Goal: Task Accomplishment & Management: Manage account settings

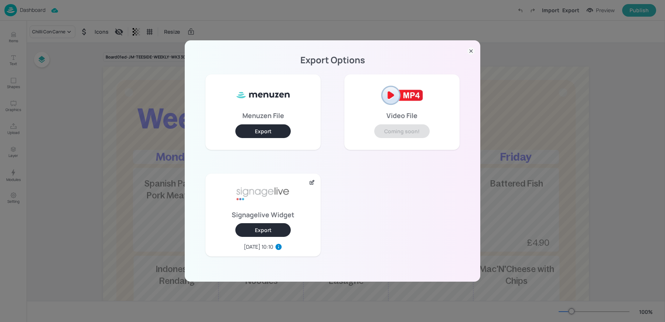
click at [49, 14] on div "Export Options Menuzen File Export Video File Coming soon! Signagelive Widget E…" at bounding box center [332, 161] width 665 height 322
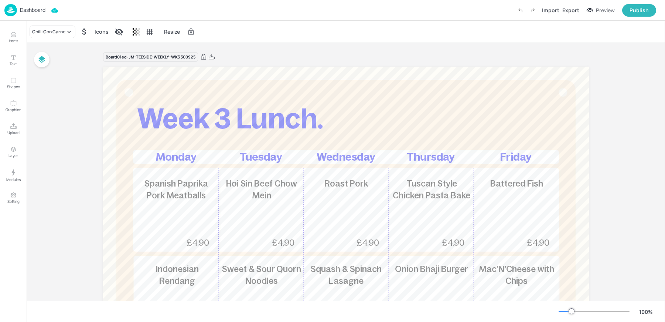
click at [27, 9] on p "Dashboard" at bounding box center [33, 9] width 26 height 5
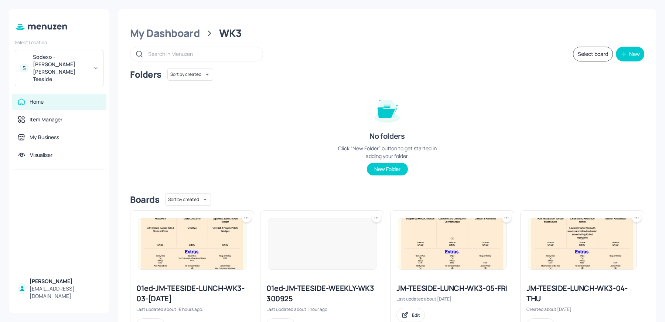
click at [32, 66] on div "S Sodexo - [PERSON_NAME] [PERSON_NAME] Teeside" at bounding box center [59, 68] width 89 height 36
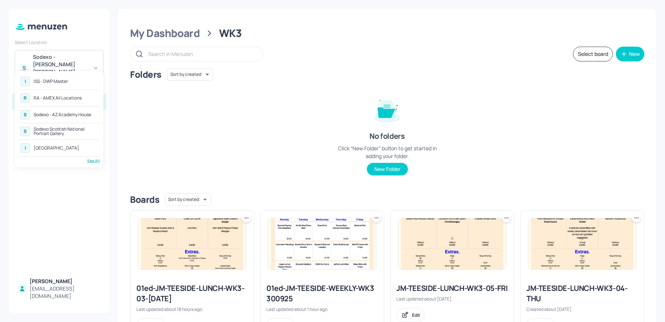
click at [90, 163] on div "I ISS - DWP Master R RA - AMEX All Locations S [GEOGRAPHIC_DATA] [GEOGRAPHIC_DA…" at bounding box center [59, 119] width 89 height 96
click at [92, 164] on div "I ISS - DWP Master R RA - AMEX All Locations S [GEOGRAPHIC_DATA] [GEOGRAPHIC_DA…" at bounding box center [59, 119] width 89 height 96
click at [92, 162] on div "See All" at bounding box center [58, 161] width 81 height 6
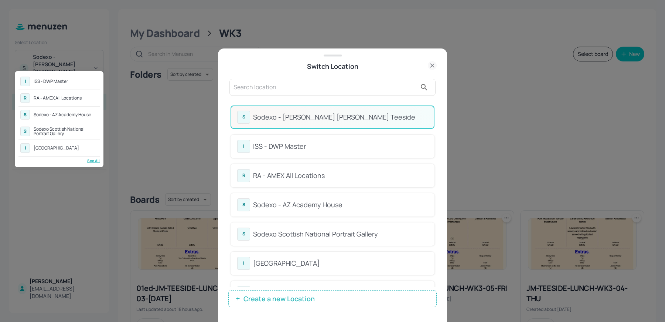
click at [273, 84] on div at bounding box center [332, 161] width 665 height 322
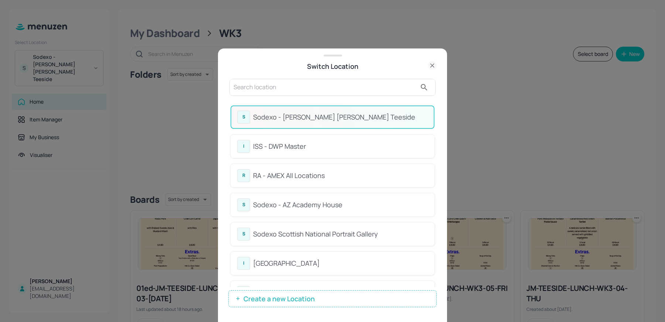
click at [255, 87] on input "text" at bounding box center [325, 87] width 183 height 12
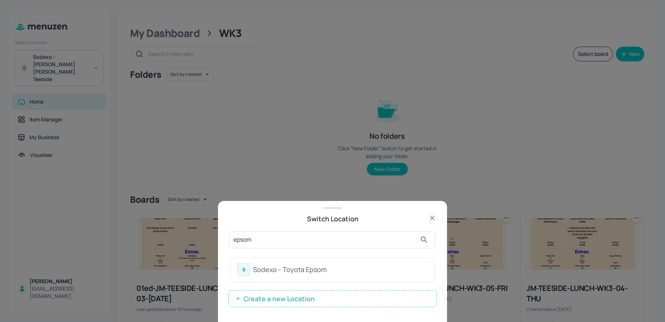
type input "epsom"
click at [249, 272] on div "S" at bounding box center [243, 269] width 13 height 13
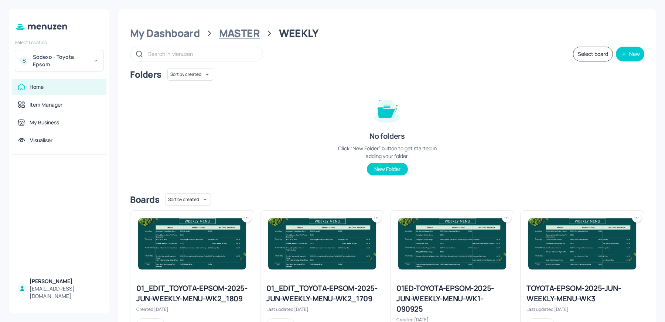
click at [235, 32] on div "MASTER" at bounding box center [239, 33] width 41 height 13
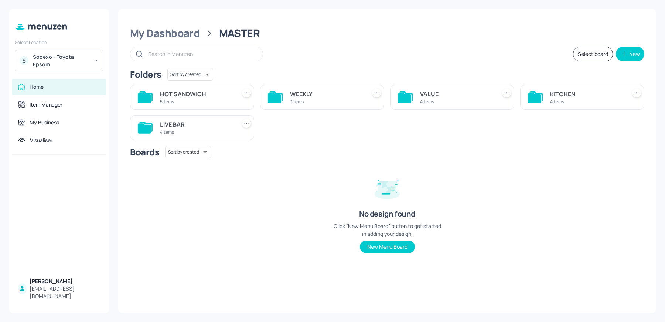
click at [191, 101] on div "5 items" at bounding box center [196, 101] width 73 height 6
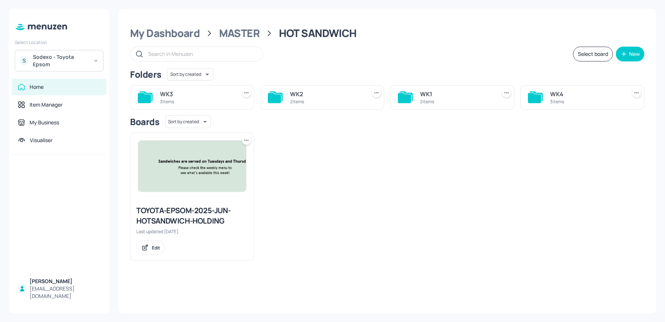
click at [546, 100] on div "WK4 3 items" at bounding box center [583, 97] width 124 height 24
click at [571, 99] on div "3 items" at bounding box center [586, 101] width 73 height 6
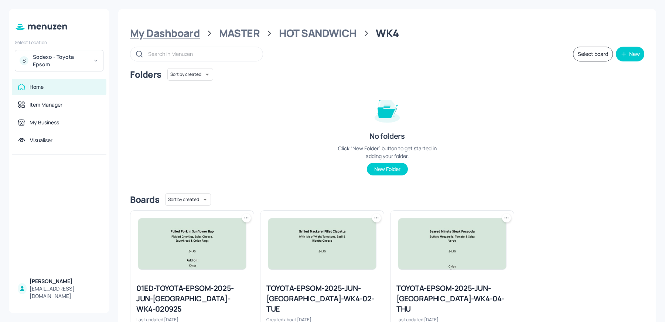
click at [158, 27] on div "My Dashboard" at bounding box center [165, 33] width 70 height 13
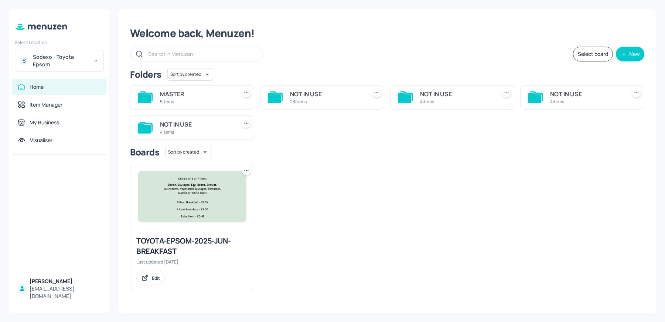
click at [159, 96] on div "MASTER 5 items" at bounding box center [192, 97] width 124 height 24
click at [199, 99] on div "5 items" at bounding box center [196, 101] width 73 height 6
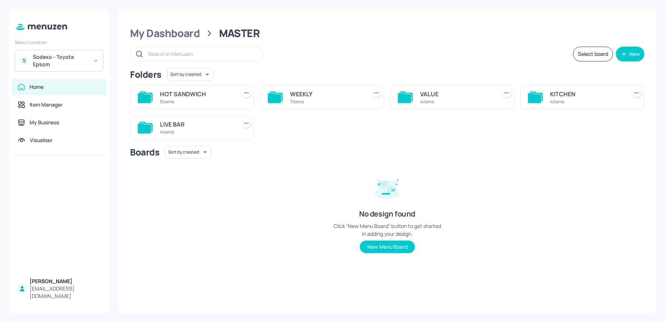
click at [555, 101] on div "4 items" at bounding box center [586, 101] width 73 height 6
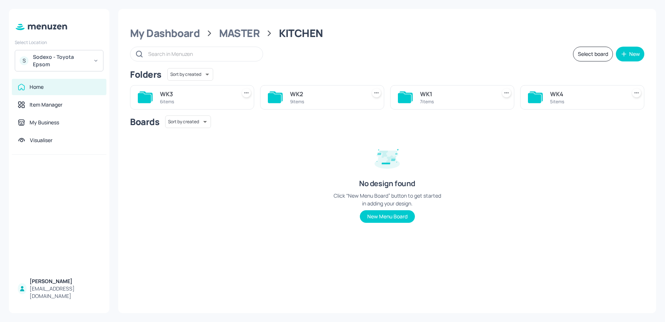
click at [599, 95] on div "WK4" at bounding box center [586, 93] width 73 height 9
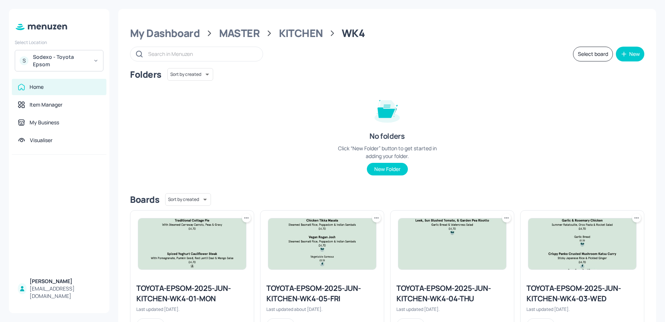
scroll to position [167, 0]
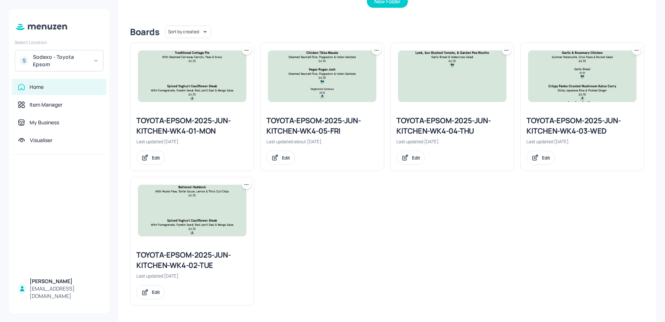
click at [556, 127] on div "TOYOTA-EPSOM-2025-JUN-KITCHEN-WK4-03-WED" at bounding box center [583, 125] width 112 height 21
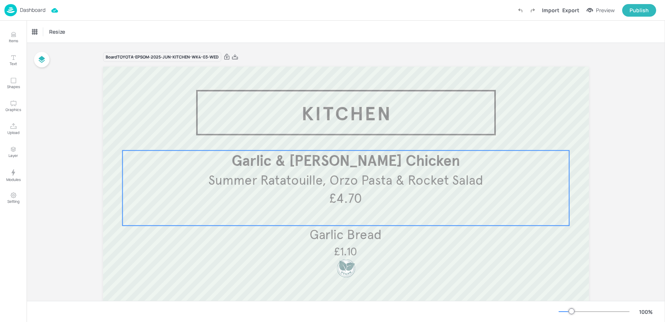
click at [263, 180] on span "Summer Ratatouille, Orzo Pasta & Rocket Salad" at bounding box center [346, 180] width 275 height 16
click at [339, 136] on icon "Edit Item" at bounding box center [340, 137] width 3 height 3
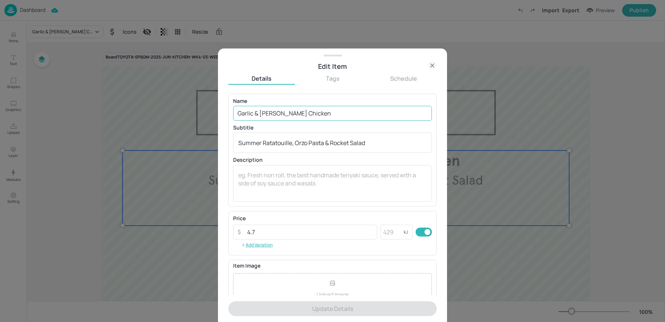
click at [297, 119] on input "Garlic & Rosemary Chicken" at bounding box center [332, 113] width 199 height 15
paste input "Mixed Herb Chicken, Summer Ratatouille, Penne Pasta & Rocket Salad £4.70"
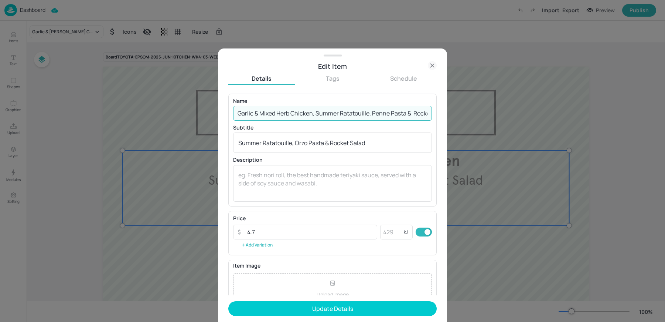
scroll to position [0, 39]
drag, startPoint x: 315, startPoint y: 114, endPoint x: 581, endPoint y: 116, distance: 266.2
click at [581, 116] on div "Edit Item Details Tags Schedule Name Garlic & Mixed Herb Chicken, Summer Ratato…" at bounding box center [332, 161] width 665 height 322
type input "Garlic & Mixed Herb Chicken"
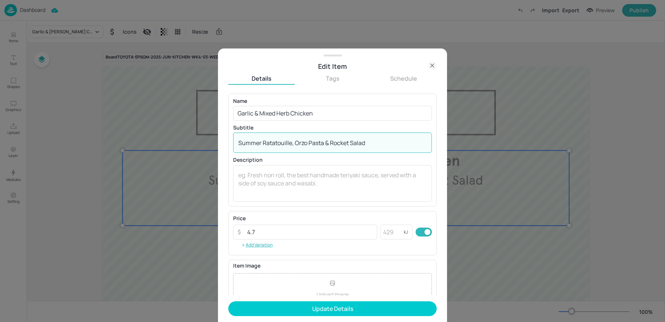
click at [247, 145] on textarea "Summer Ratatouille, Orzo Pasta & Rocket Salad" at bounding box center [332, 143] width 189 height 8
paste textarea "Summer Ratatouille, Penne Pasta & Rocket Salad £4.70"
click at [374, 142] on textarea "Summer Ratatouille, Penne Pasta & Rocket Salad £4.70" at bounding box center [332, 143] width 189 height 8
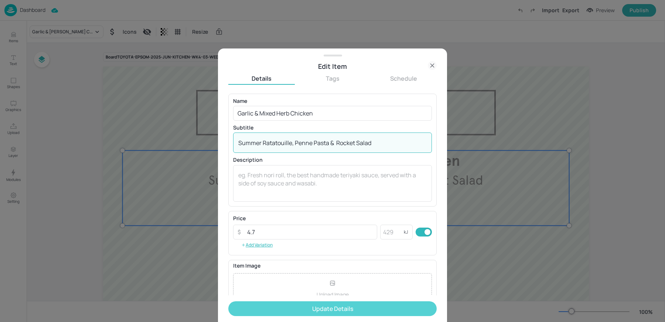
type textarea "Summer Ratatouille, Penne Pasta & Rocket Salad"
click at [330, 304] on button "Update Details" at bounding box center [332, 308] width 209 height 15
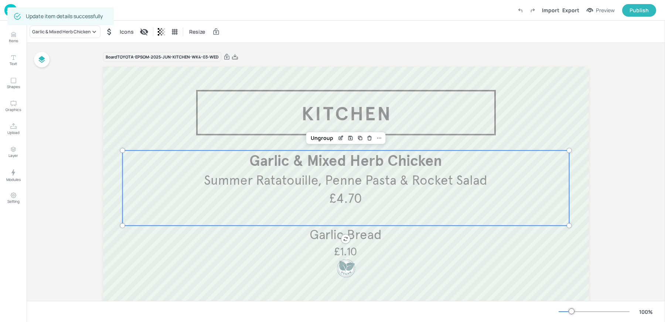
scroll to position [51, 0]
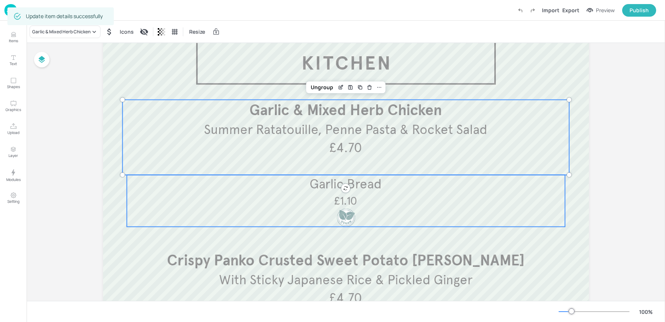
click at [316, 211] on div "Garlic Bread £1.10" at bounding box center [346, 201] width 438 height 52
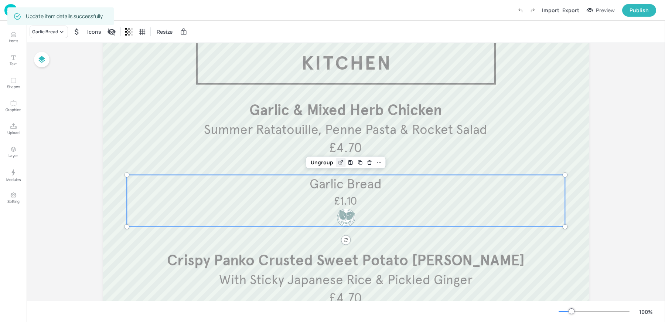
click at [341, 163] on icon "Edit Item" at bounding box center [341, 162] width 6 height 6
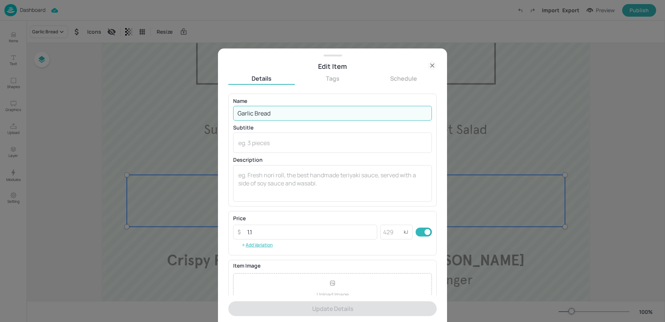
drag, startPoint x: 255, startPoint y: 112, endPoint x: 300, endPoint y: 116, distance: 45.0
click at [300, 116] on input "Garlic Bread" at bounding box center [332, 113] width 199 height 15
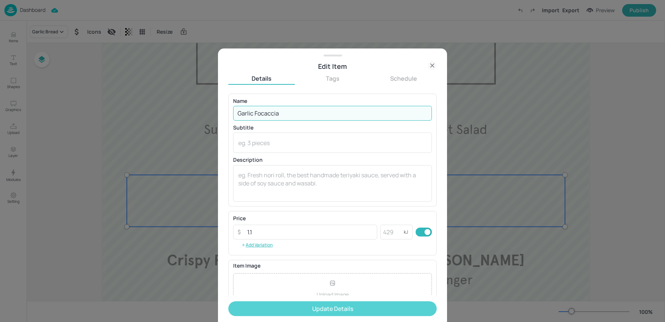
type input "Garlic Focaccia"
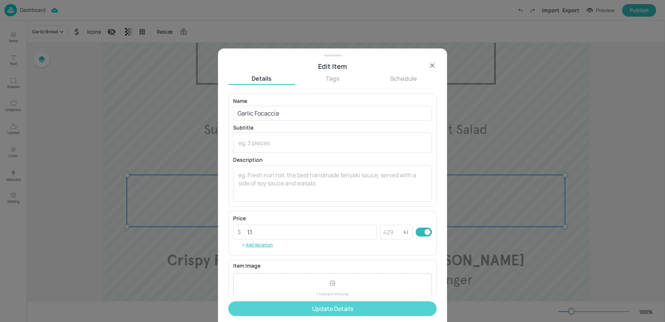
click at [274, 311] on button "Update Details" at bounding box center [332, 308] width 209 height 15
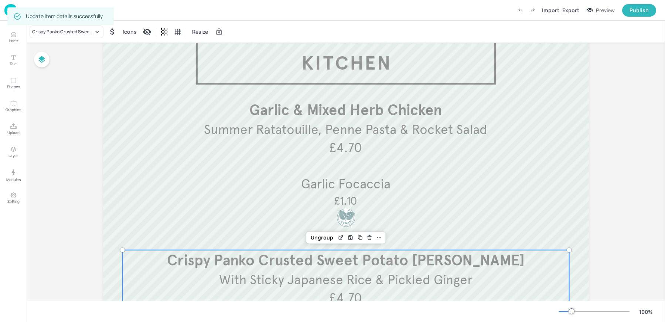
click at [382, 271] on span "With Sticky Japanese Rice & Pickled Ginger" at bounding box center [346, 279] width 254 height 16
click at [340, 237] on icon "Edit Item" at bounding box center [341, 237] width 6 height 6
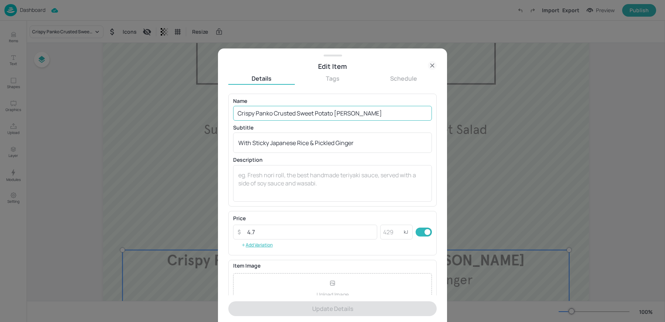
click at [267, 113] on input "Crispy Panko Crusted Sweet Potato Katsu Curry" at bounding box center [332, 113] width 199 height 15
paste input "Filled Mushrooms, Katsu Curry, Sticky Japanese Rice"
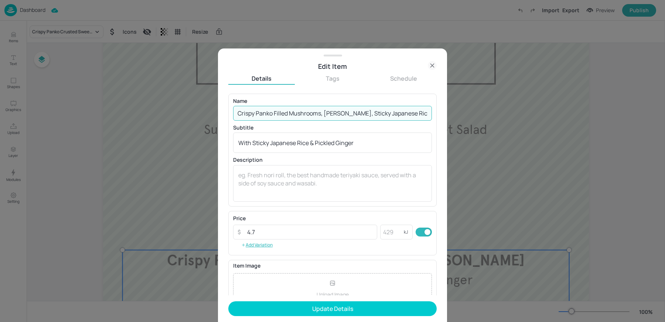
drag, startPoint x: 324, startPoint y: 114, endPoint x: 479, endPoint y: 123, distance: 155.5
click at [479, 123] on div "Edit Item Details Tags Schedule Name Crispy Panko Filled Mushrooms, Katsu Curry…" at bounding box center [332, 161] width 665 height 322
type input "Crispy Panko Filled Mushrooms,"
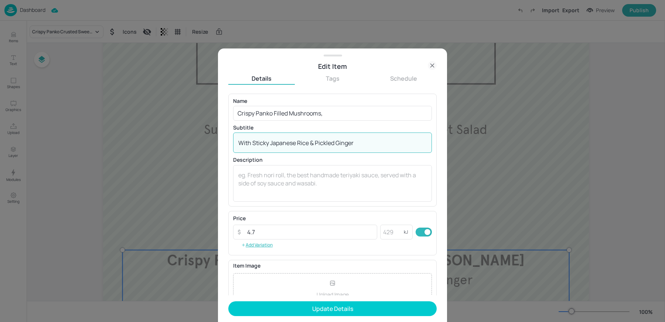
drag, startPoint x: 253, startPoint y: 143, endPoint x: 437, endPoint y: 144, distance: 184.1
click at [437, 144] on div "Edit Item Details Tags Schedule Name Crispy Panko Filled Mushrooms, ​ Subtitle …" at bounding box center [332, 185] width 229 height 274
paste textarea "Katsu Curry, Sticky Japanese Rice"
type textarea "With Katsu Curry, Sticky Japanese Rice"
click at [342, 116] on input "Crispy Panko Filled Mushrooms," at bounding box center [332, 113] width 199 height 15
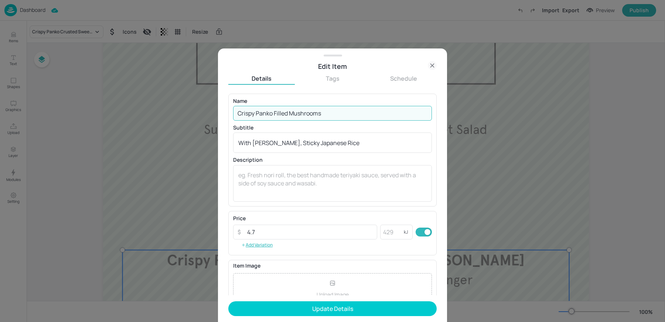
type input "Crispy Panko Filled Mushrooms"
click at [228, 301] on button "Update Details" at bounding box center [332, 308] width 209 height 15
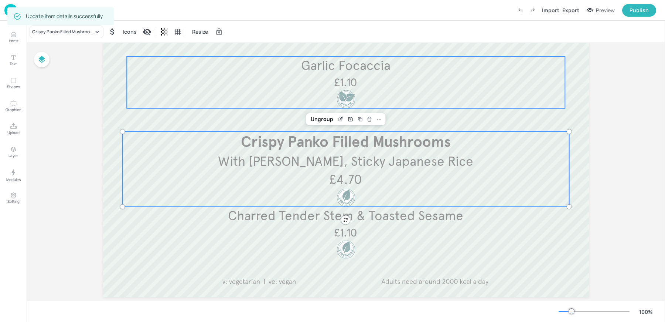
scroll to position [183, 0]
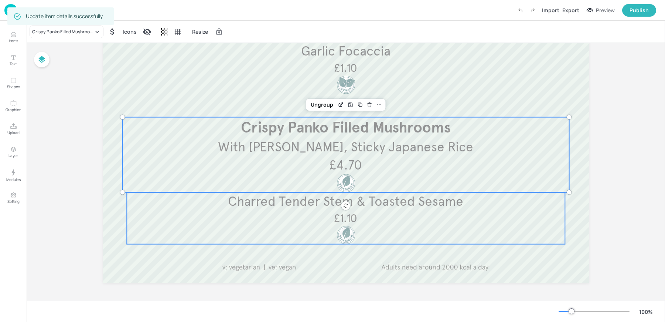
click at [333, 234] on div at bounding box center [346, 235] width 30 height 18
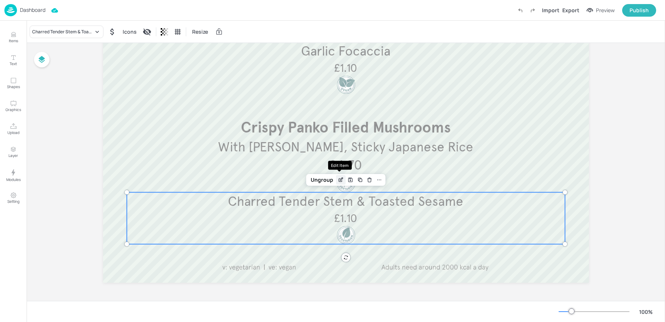
click at [338, 181] on icon "Edit Item" at bounding box center [341, 180] width 6 height 6
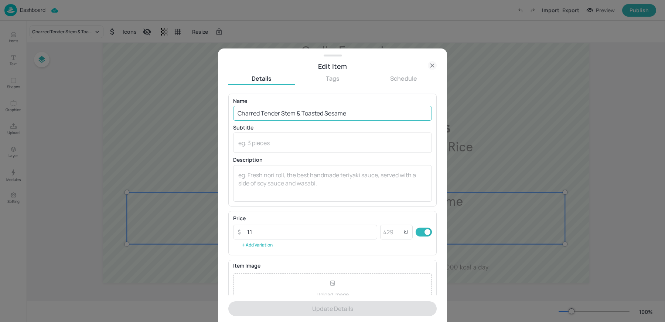
click at [260, 111] on input "Charred Tender Stem & Toasted Sesame" at bounding box center [332, 113] width 199 height 15
click at [295, 113] on input "Charred Tender Stem & Toasted Sesame" at bounding box center [332, 113] width 199 height 15
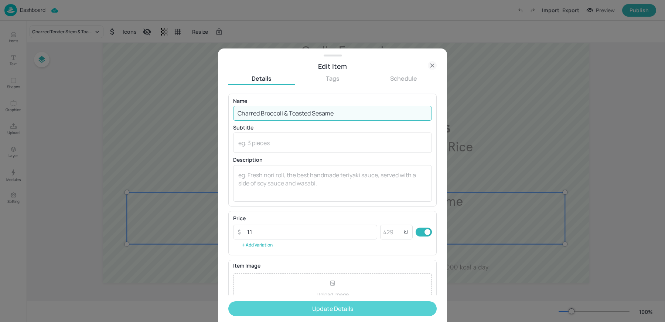
type input "Charred Broccoli & Toasted Sesame"
click at [358, 313] on button "Update Details" at bounding box center [332, 308] width 209 height 15
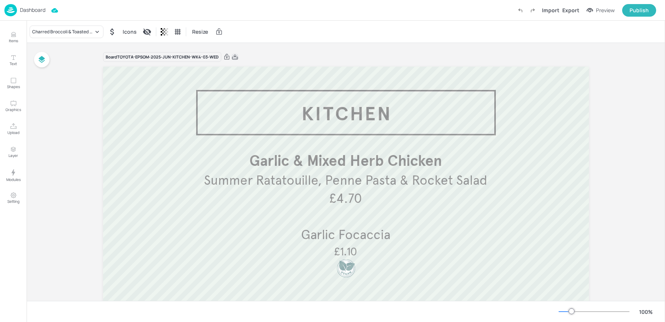
click at [232, 56] on icon at bounding box center [235, 56] width 6 height 5
